Goal: Navigation & Orientation: Find specific page/section

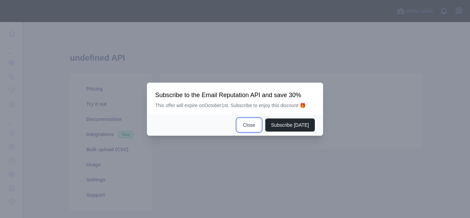
click at [256, 123] on button "Close" at bounding box center [249, 124] width 24 height 13
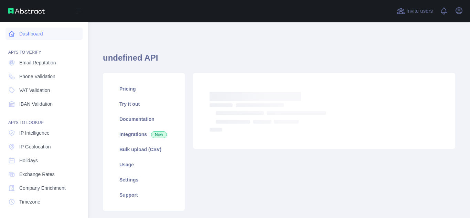
drag, startPoint x: 41, startPoint y: 38, endPoint x: 62, endPoint y: 33, distance: 21.8
click at [41, 37] on link "Dashboard" at bounding box center [44, 34] width 77 height 12
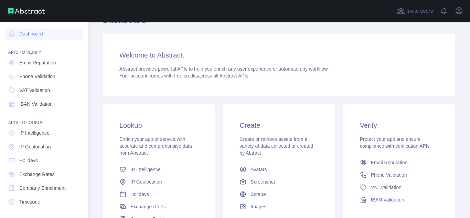
scroll to position [69, 0]
click at [27, 11] on img at bounding box center [26, 11] width 36 height 6
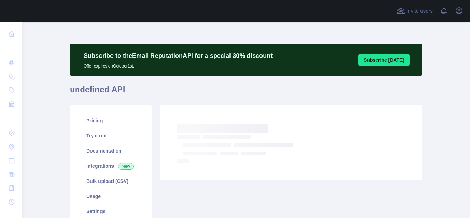
click at [129, 90] on h1 "undefined API" at bounding box center [246, 92] width 353 height 17
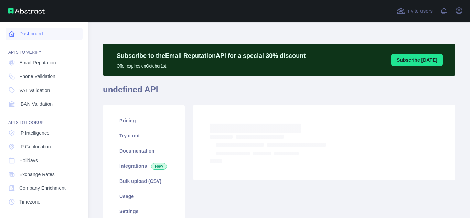
click at [32, 34] on link "Dashboard" at bounding box center [44, 34] width 77 height 12
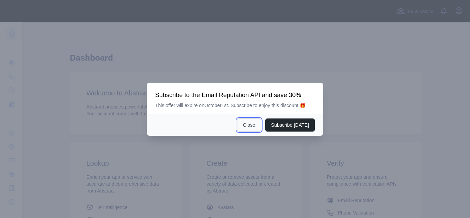
click at [254, 123] on button "Close" at bounding box center [249, 124] width 24 height 13
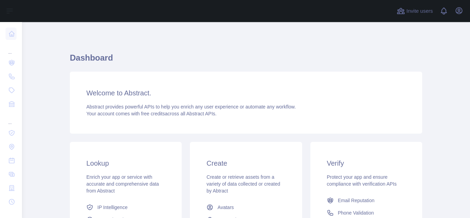
scroll to position [122, 0]
